Goal: Information Seeking & Learning: Learn about a topic

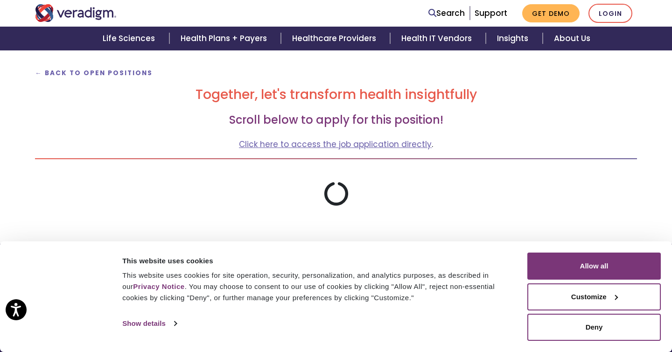
scroll to position [186, 0]
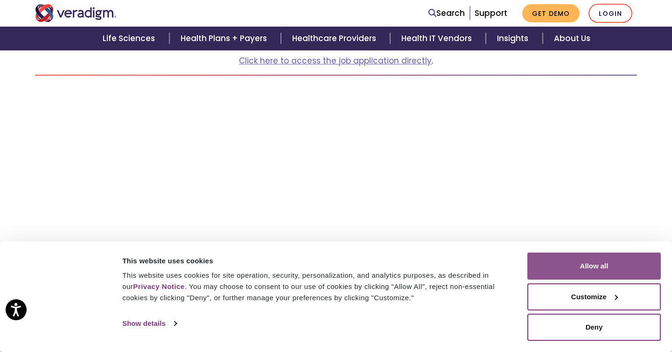
click at [580, 263] on button "Allow all" at bounding box center [593, 265] width 133 height 27
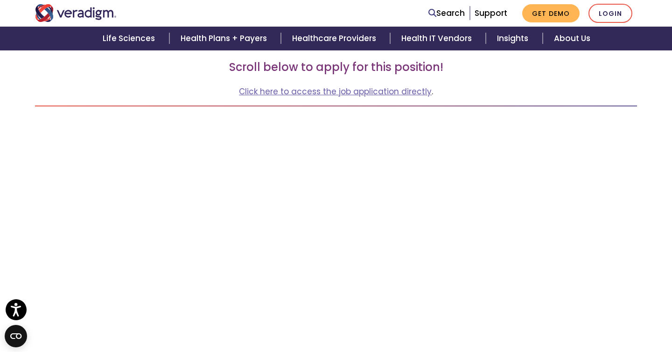
scroll to position [159, 0]
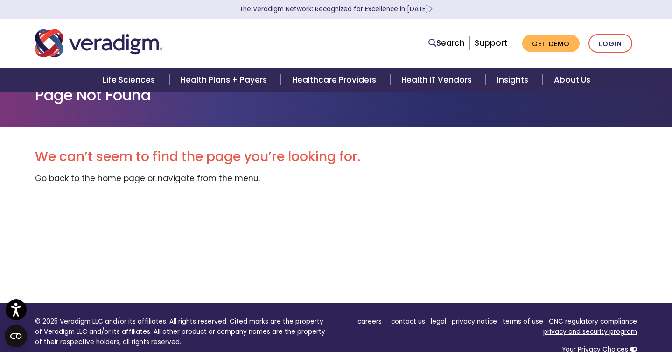
scroll to position [21, 0]
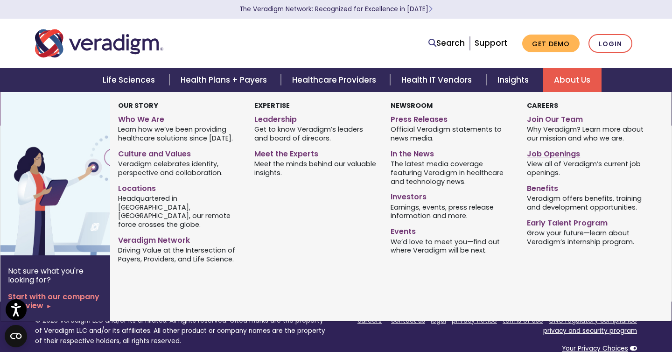
click at [545, 157] on link "Job Openings" at bounding box center [588, 153] width 122 height 14
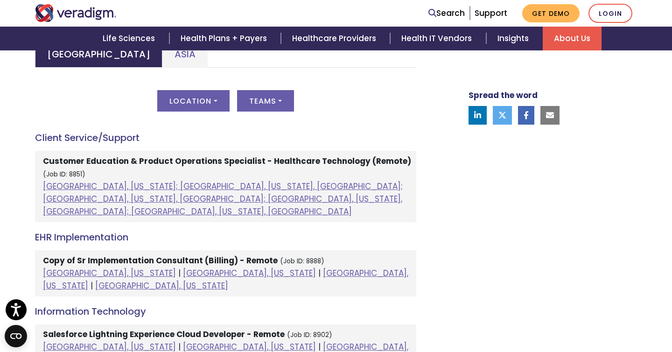
scroll to position [478, 0]
click at [214, 98] on button "Location" at bounding box center [193, 100] width 72 height 21
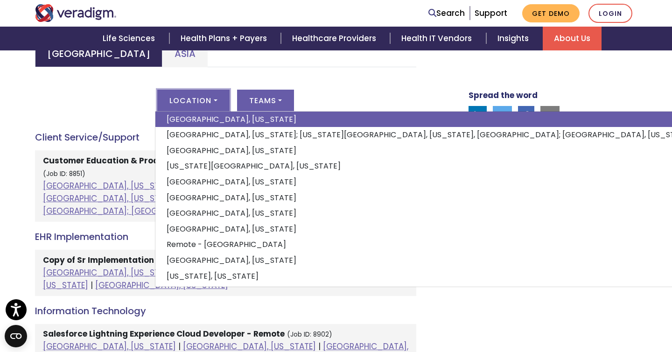
scroll to position [99, 0]
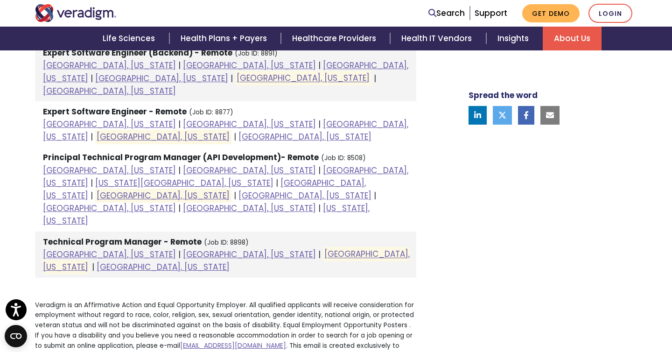
scroll to position [662, 0]
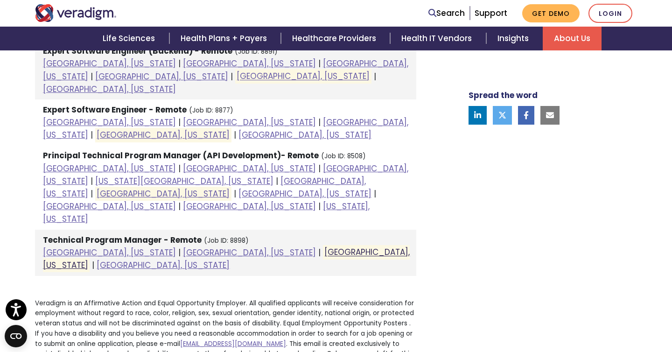
click at [202, 247] on link "[GEOGRAPHIC_DATA], [US_STATE]" at bounding box center [226, 259] width 367 height 24
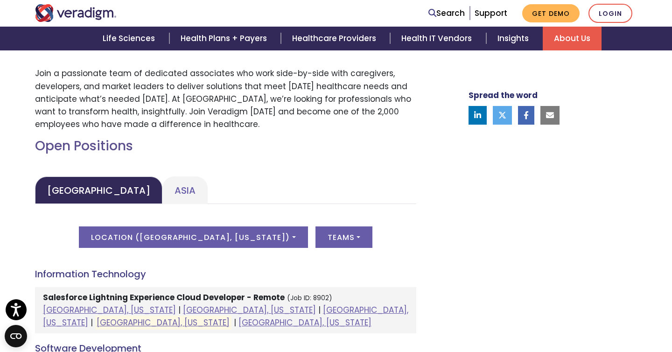
scroll to position [343, 0]
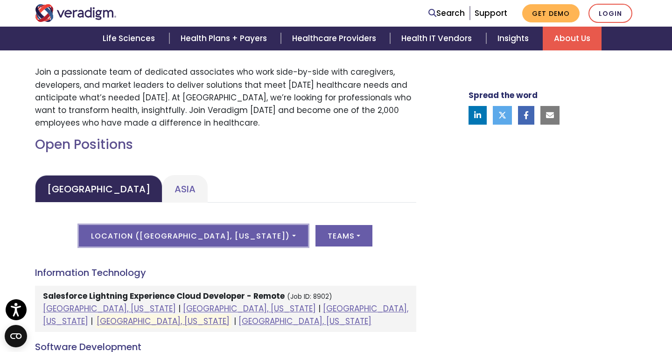
click at [221, 243] on button "Location ( [GEOGRAPHIC_DATA], [US_STATE] )" at bounding box center [193, 235] width 229 height 21
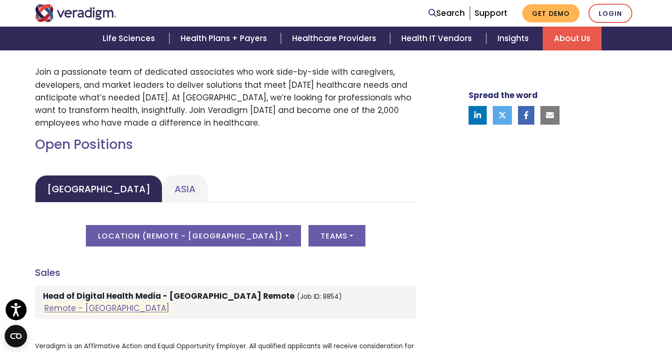
click at [411, 245] on div "Location ( Remote - [GEOGRAPHIC_DATA] ) All [GEOGRAPHIC_DATA], [US_STATE]; [GEO…" at bounding box center [225, 241] width 381 height 33
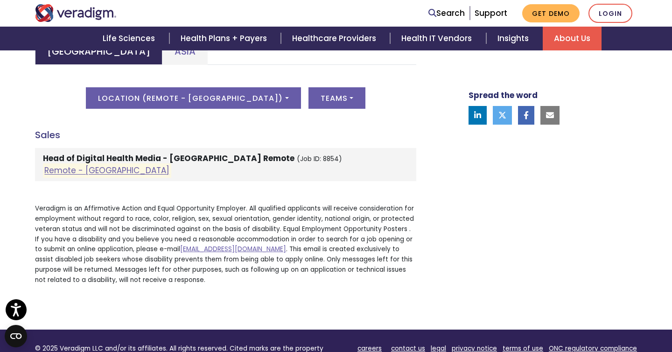
scroll to position [482, 0]
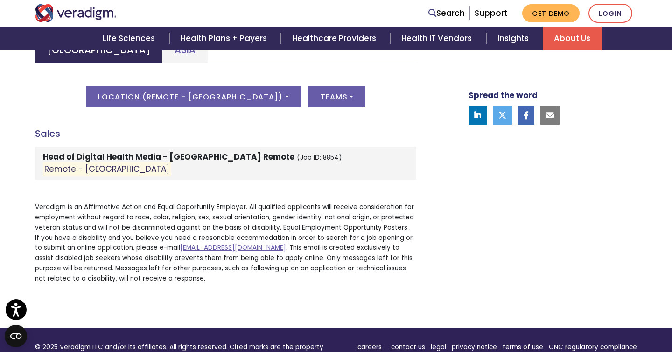
click at [91, 169] on link "Remote - [GEOGRAPHIC_DATA]" at bounding box center [106, 169] width 125 height 11
